Goal: Task Accomplishment & Management: Manage account settings

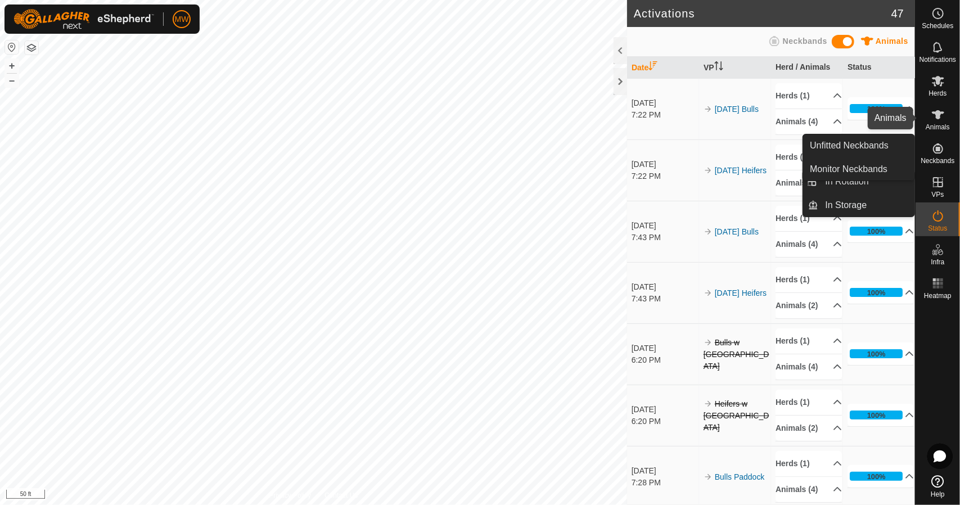
click at [937, 120] on icon at bounding box center [937, 114] width 13 height 13
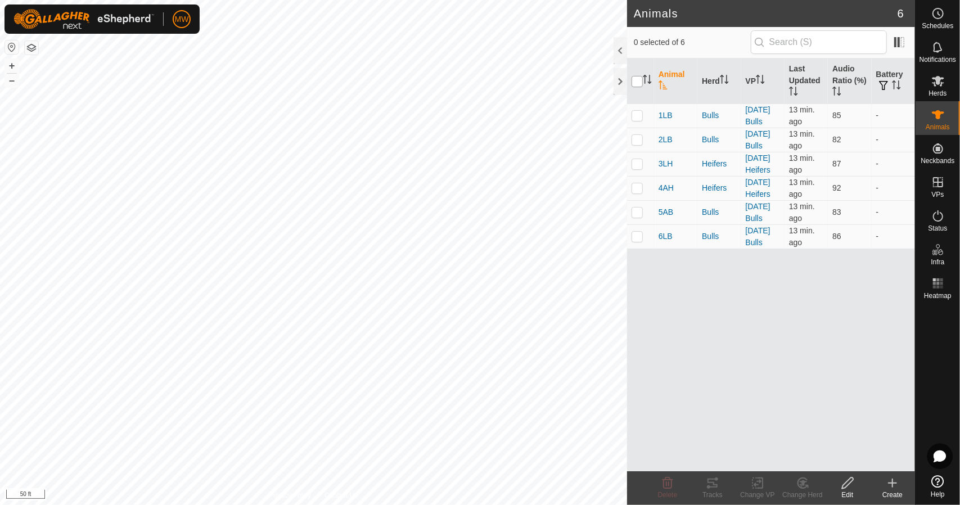
click at [636, 83] on input "checkbox" at bounding box center [636, 81] width 11 height 11
checkbox input "true"
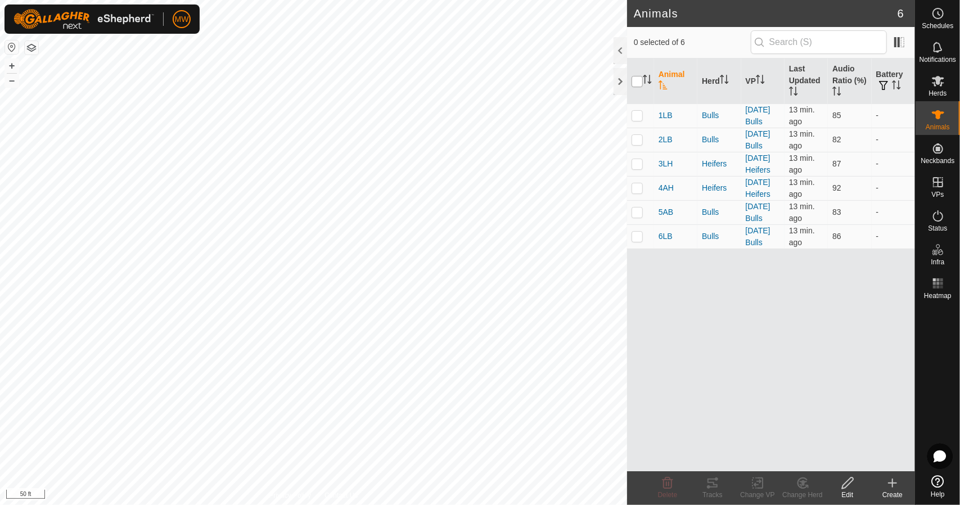
checkbox input "true"
click at [718, 482] on icon at bounding box center [712, 482] width 13 height 13
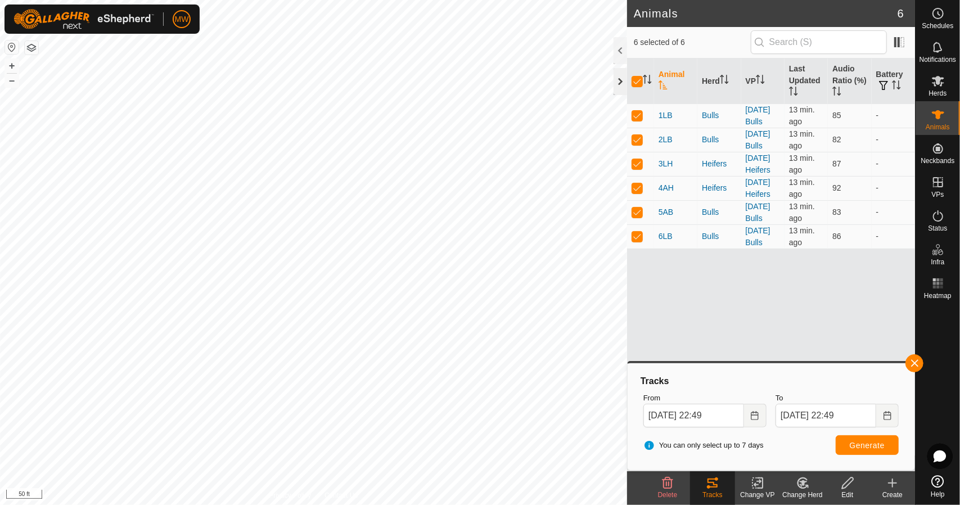
click at [616, 84] on div at bounding box center [619, 81] width 13 height 27
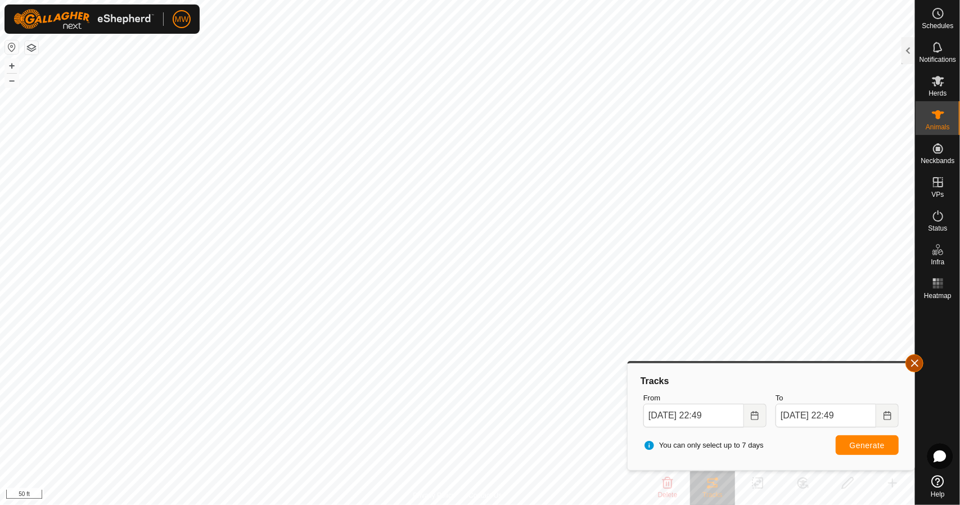
click at [916, 362] on button "button" at bounding box center [914, 363] width 18 height 18
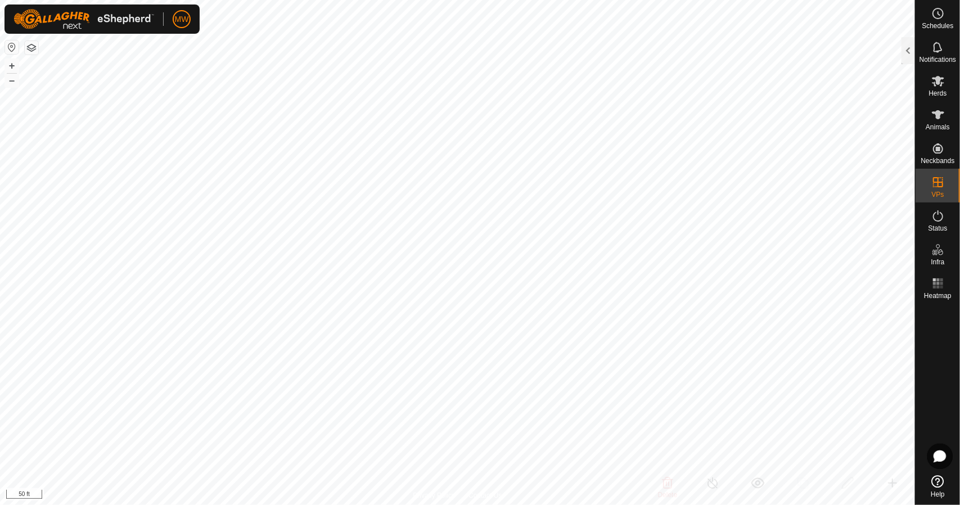
checkbox input "false"
checkbox input "true"
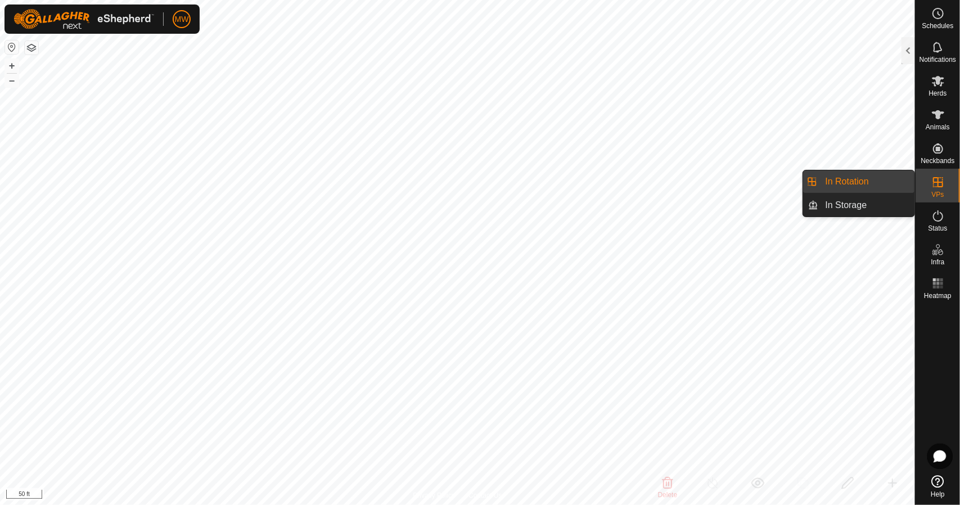
click at [876, 184] on link "In Rotation" at bounding box center [867, 181] width 96 height 22
click at [869, 185] on link "In Rotation" at bounding box center [867, 181] width 96 height 22
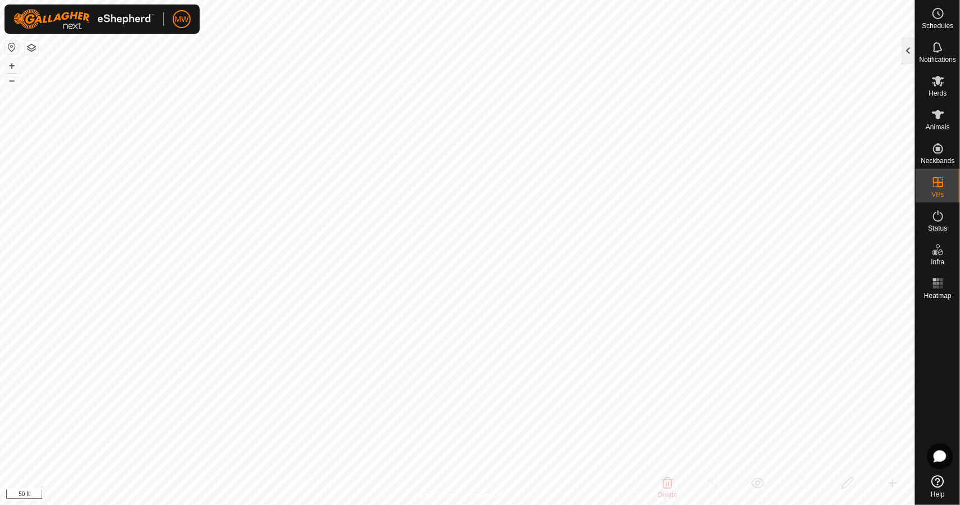
click at [905, 56] on div at bounding box center [907, 50] width 13 height 27
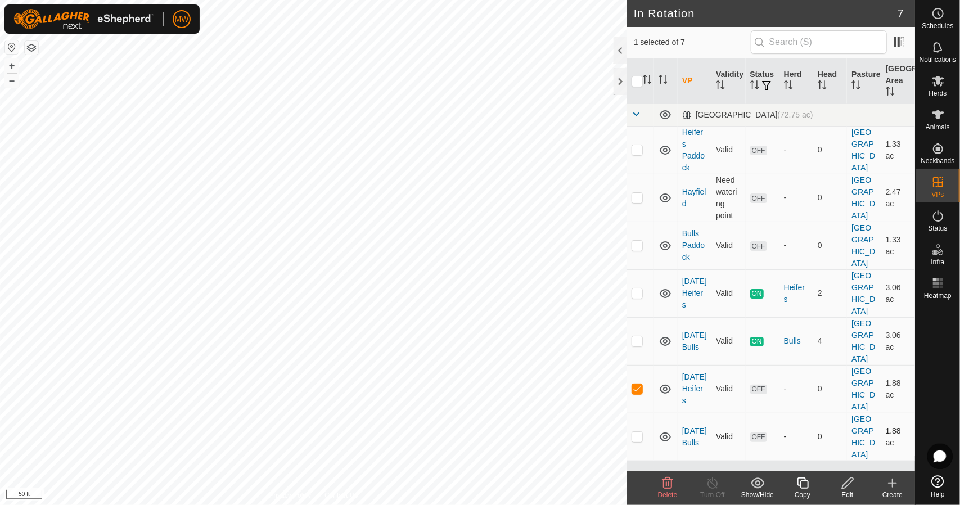
click at [639, 432] on p-checkbox at bounding box center [636, 436] width 11 height 9
checkbox input "true"
click at [655, 483] on delete-svg-icon at bounding box center [667, 482] width 45 height 13
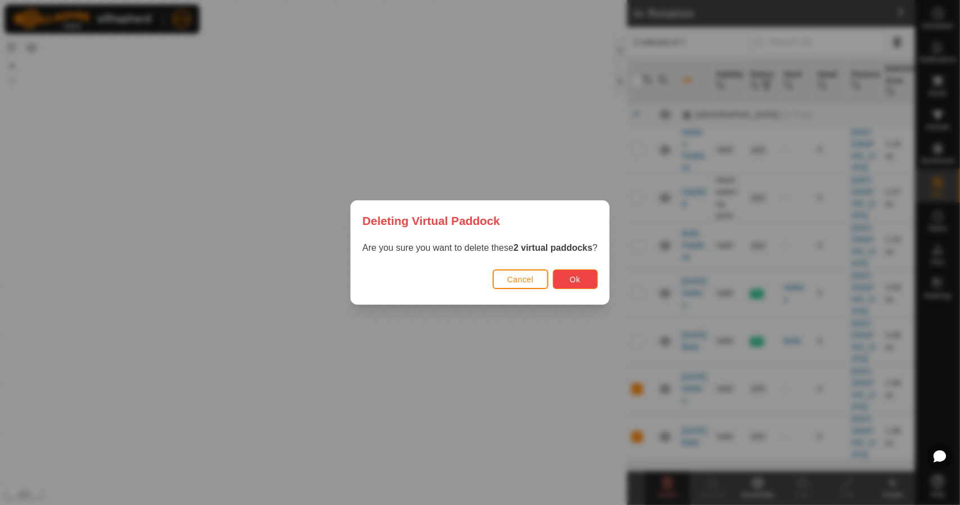
click at [579, 278] on span "Ok" at bounding box center [575, 279] width 11 height 9
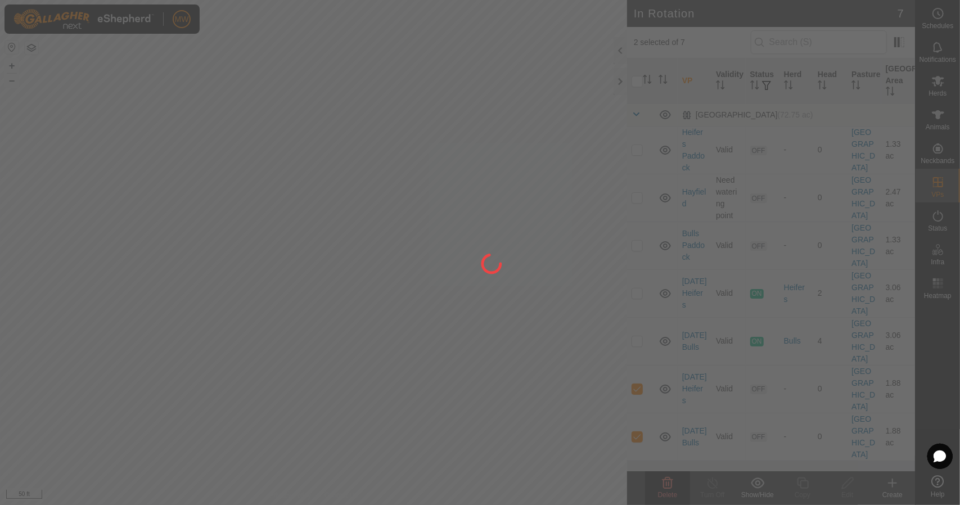
checkbox input "false"
